Goal: Share content

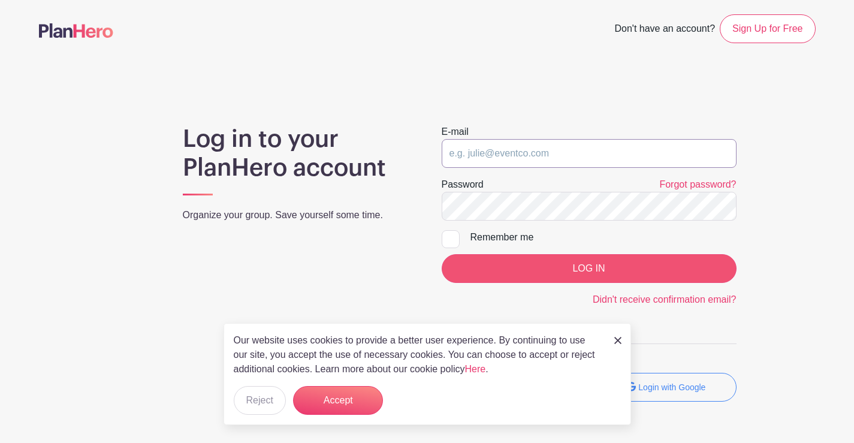
type input "fundraising@operationpets.org"
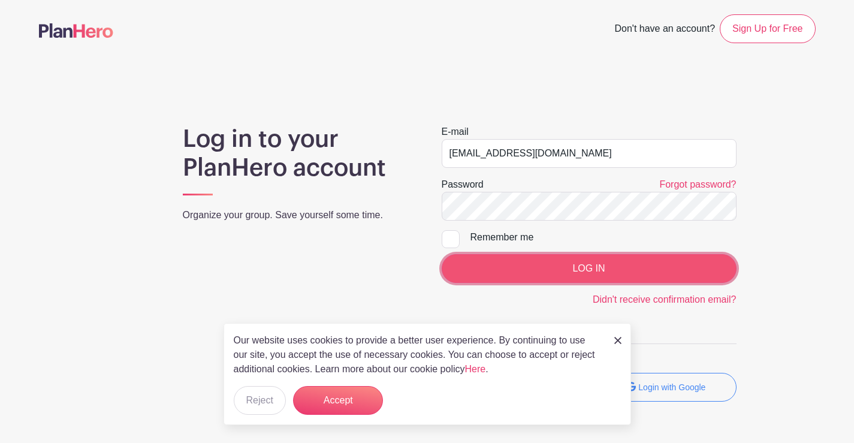
click at [636, 276] on input "LOG IN" at bounding box center [589, 268] width 295 height 29
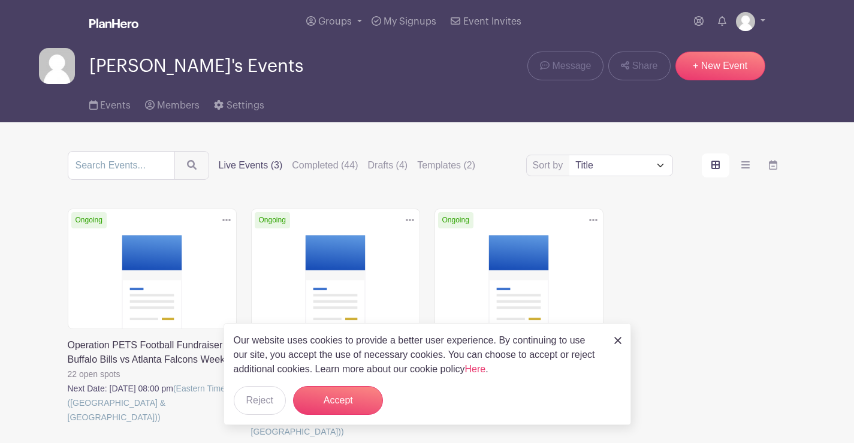
click at [68, 424] on link at bounding box center [68, 424] width 0 height 0
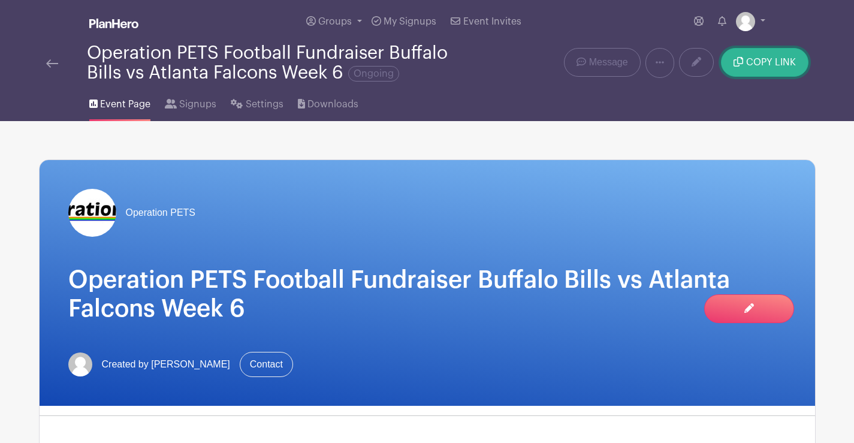
click at [773, 68] on button "COPY LINK" at bounding box center [764, 62] width 87 height 29
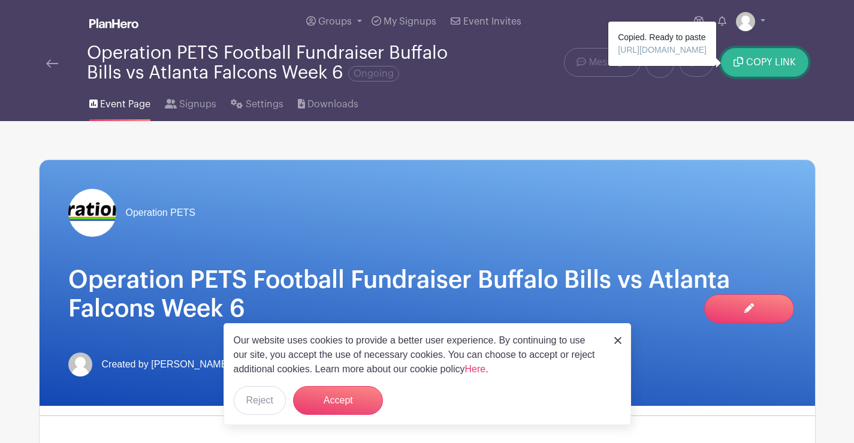
click at [776, 56] on button "COPY LINK" at bounding box center [764, 62] width 87 height 29
click at [746, 66] on button "COPY LINK" at bounding box center [764, 62] width 87 height 29
